Goal: Register for event/course

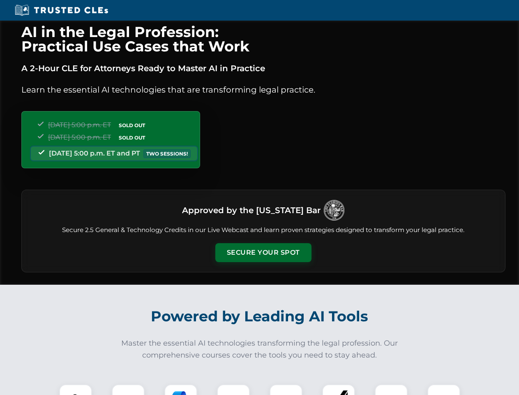
click at [263, 252] on button "Secure Your Spot" at bounding box center [263, 252] width 96 height 19
click at [76, 389] on img at bounding box center [76, 400] width 24 height 24
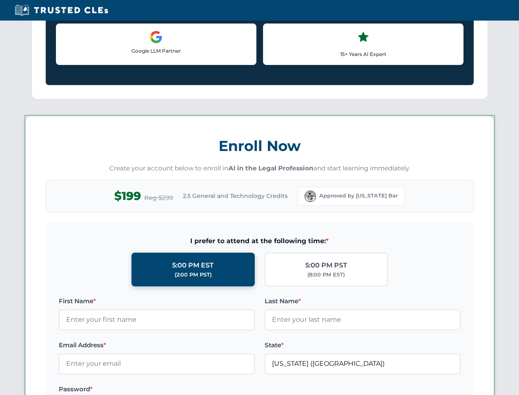
click at [181, 389] on label "Password *" at bounding box center [157, 389] width 196 height 10
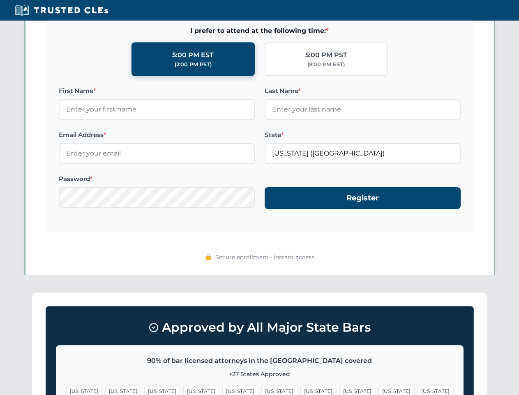
click at [379, 389] on span "[US_STATE]" at bounding box center [397, 391] width 36 height 12
